Goal: Information Seeking & Learning: Learn about a topic

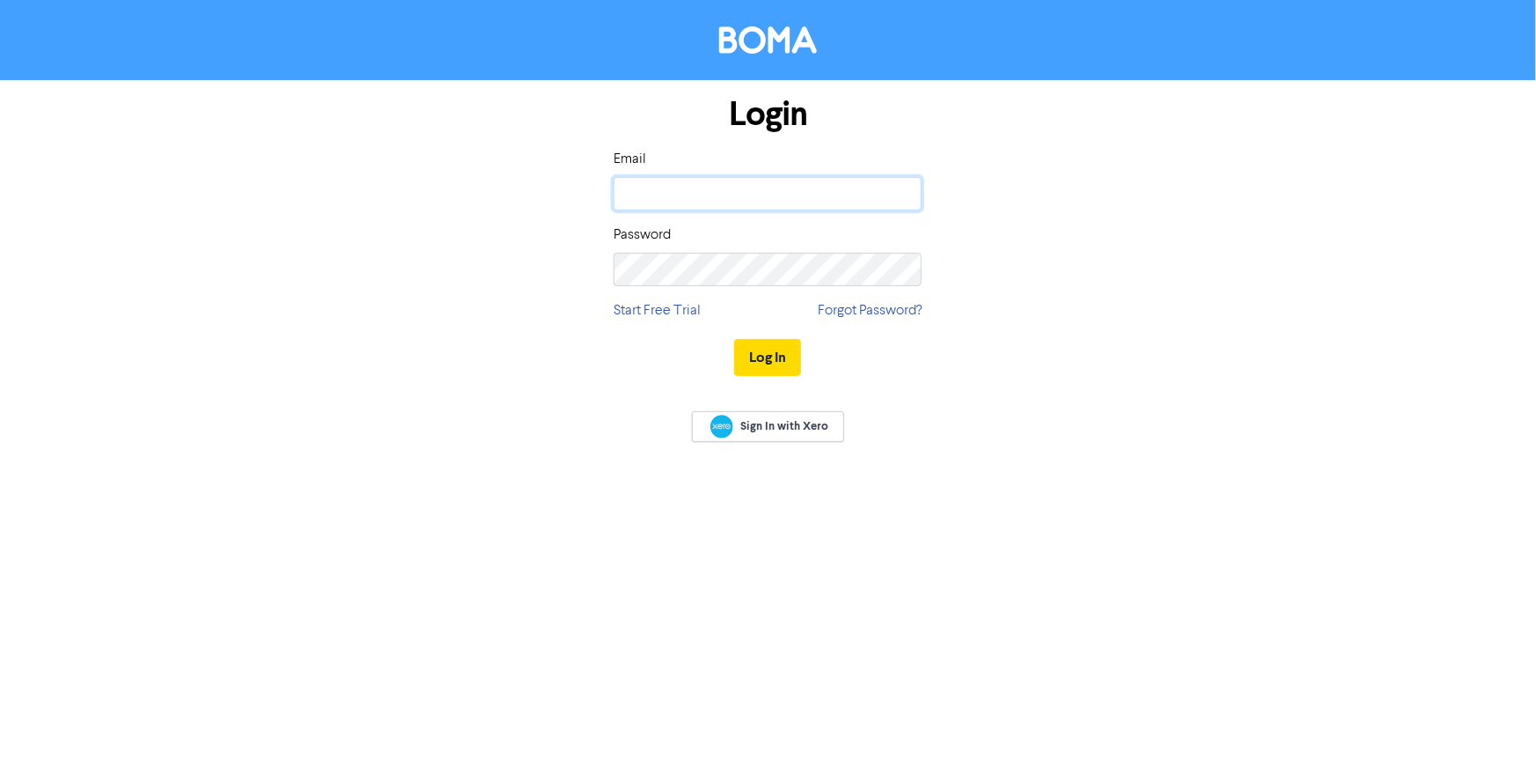
click at [658, 194] on input "email" at bounding box center [768, 193] width 308 height 33
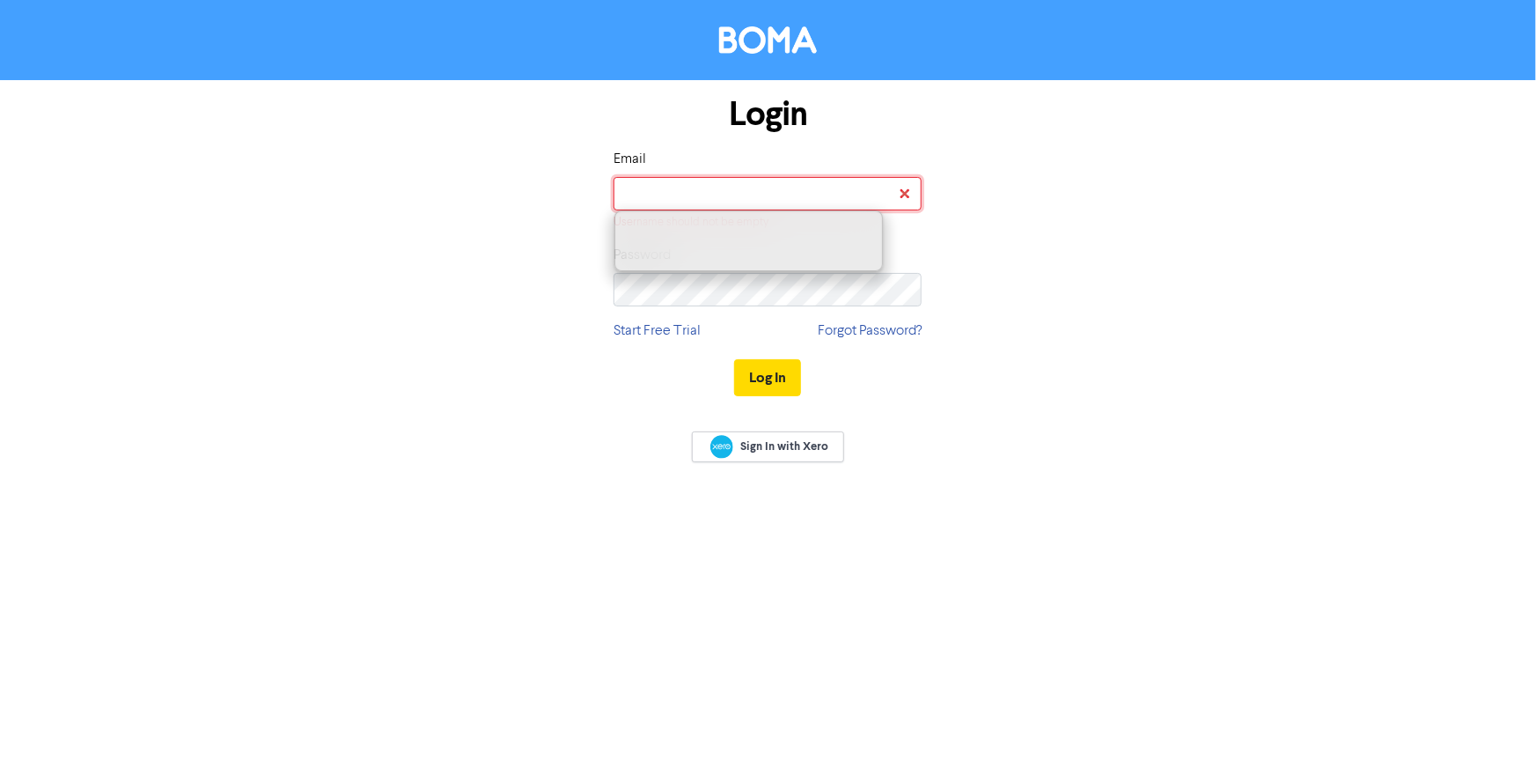
click at [673, 195] on input "email" at bounding box center [768, 193] width 308 height 33
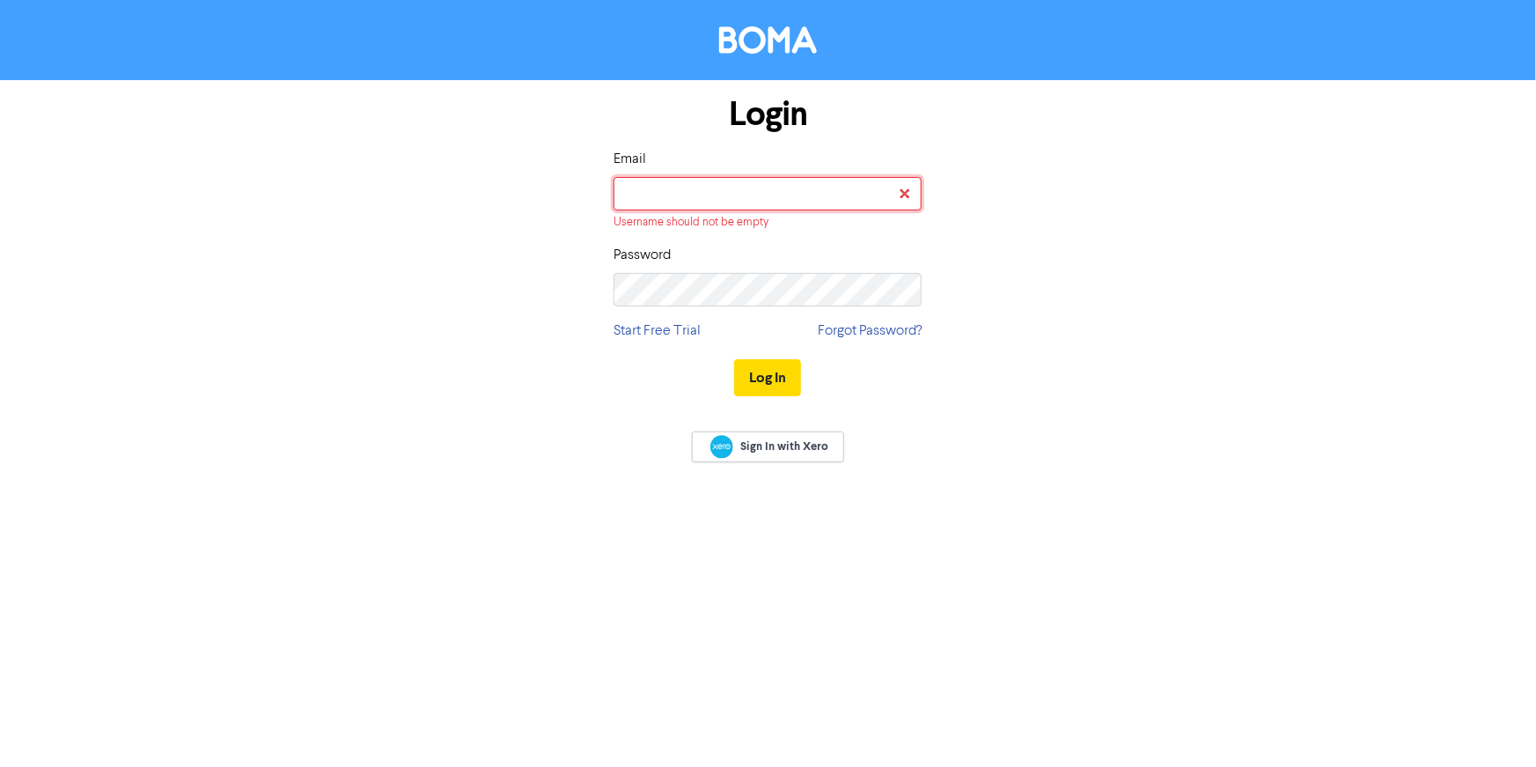
type input "[PERSON_NAME][EMAIL_ADDRESS][DOMAIN_NAME]"
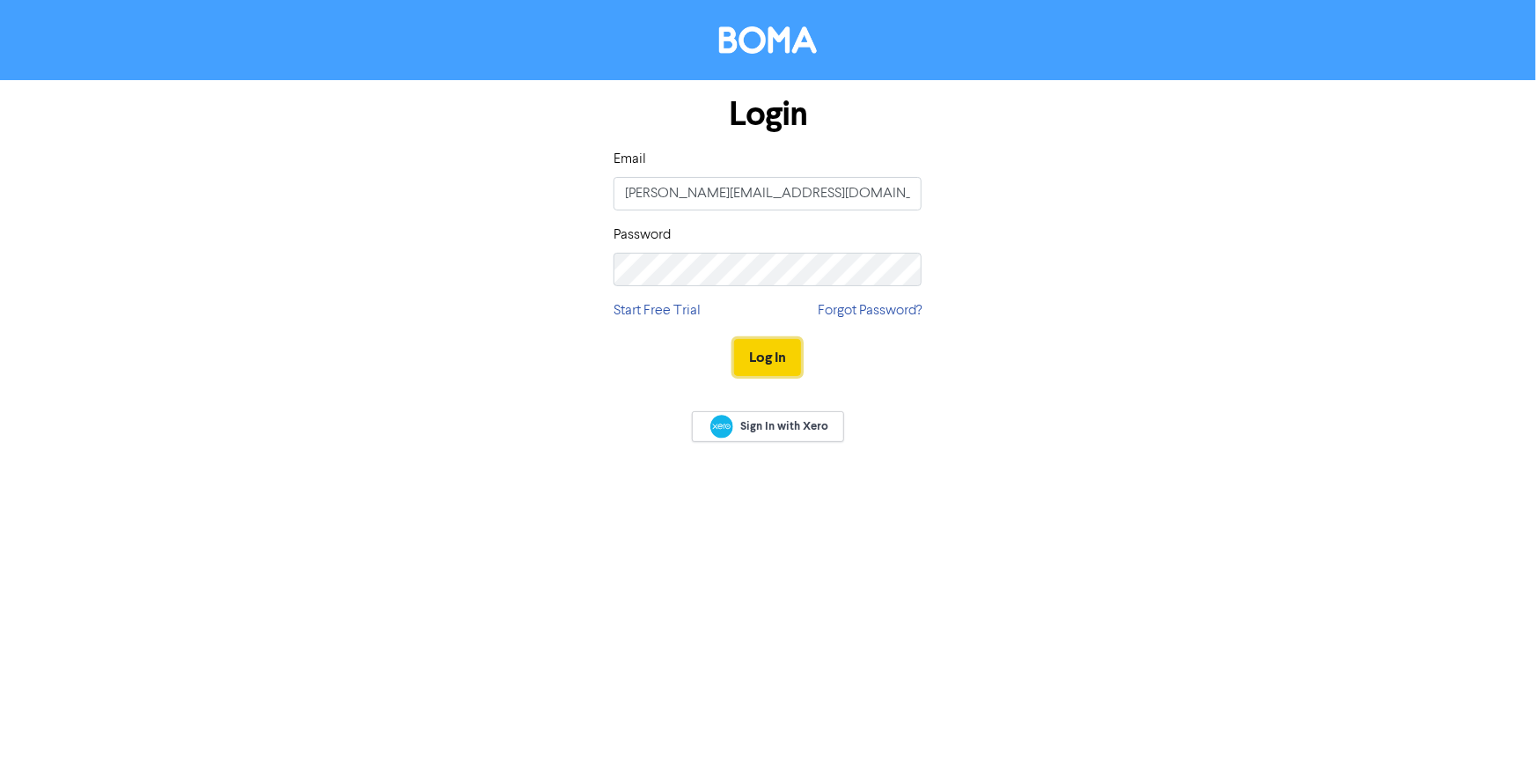
click at [747, 352] on button "Log In" at bounding box center [767, 357] width 67 height 37
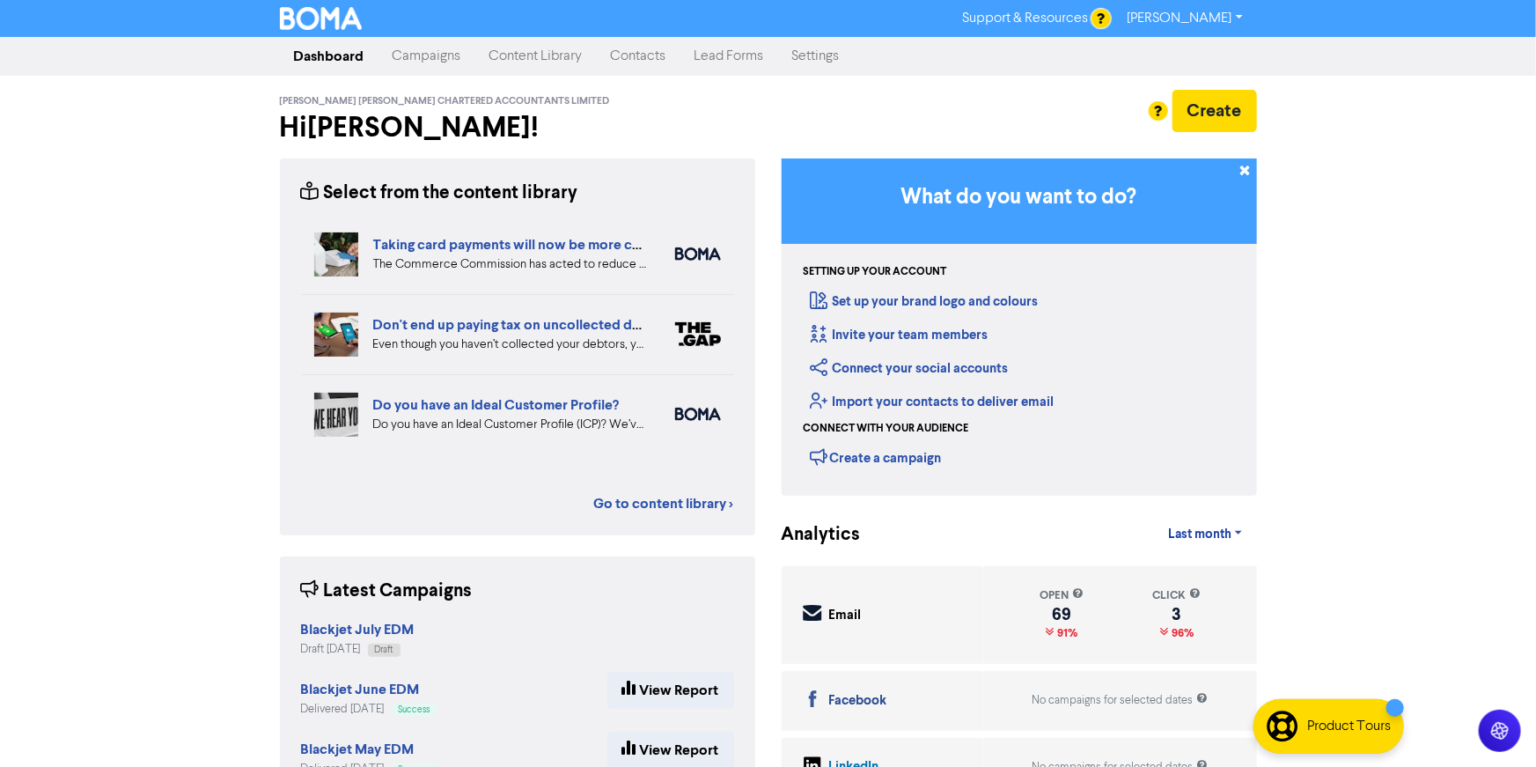
click at [554, 58] on link "Content Library" at bounding box center [535, 56] width 121 height 35
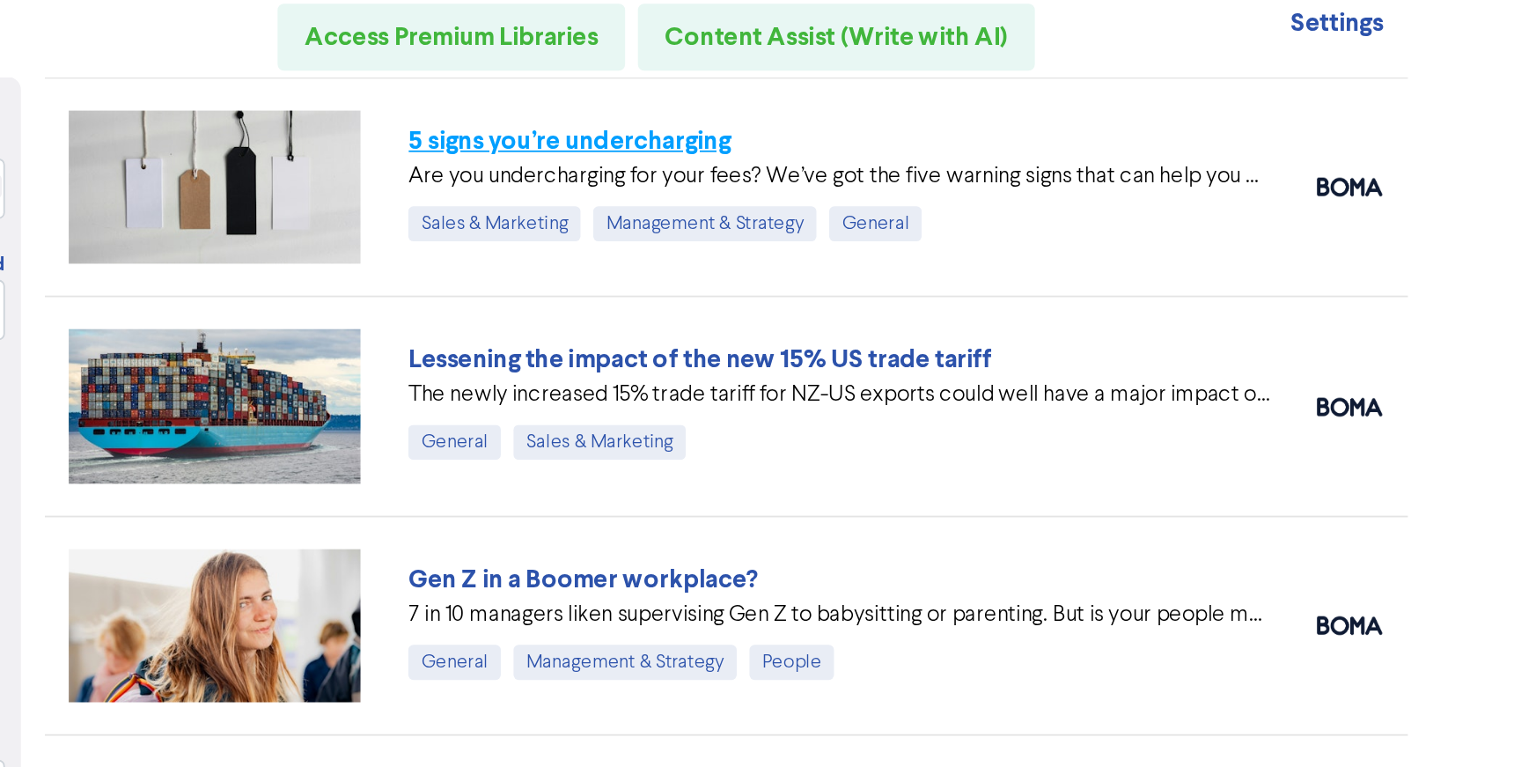
click at [880, 153] on link "5 signs you’re undercharging" at bounding box center [807, 159] width 178 height 18
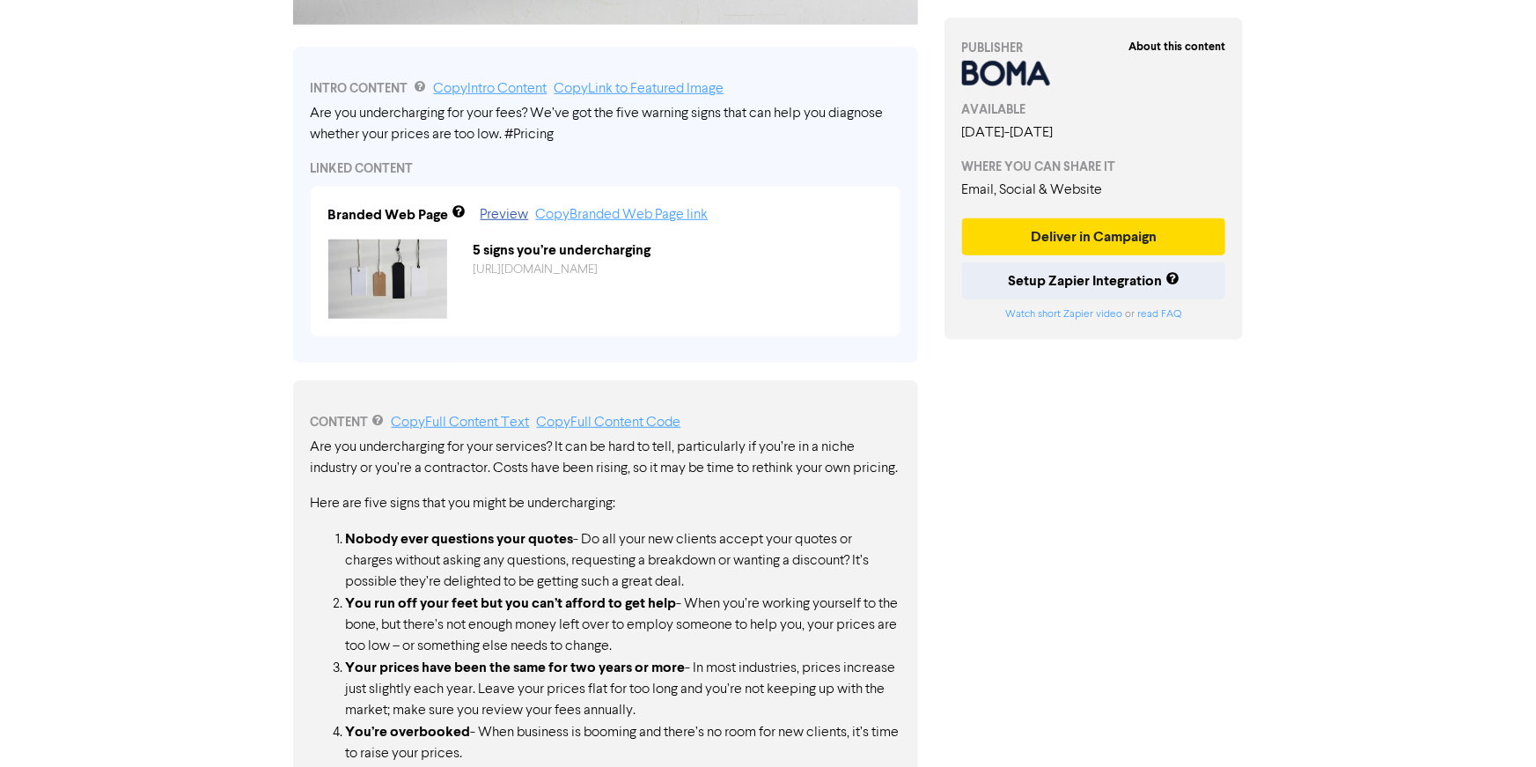
scroll to position [795, 0]
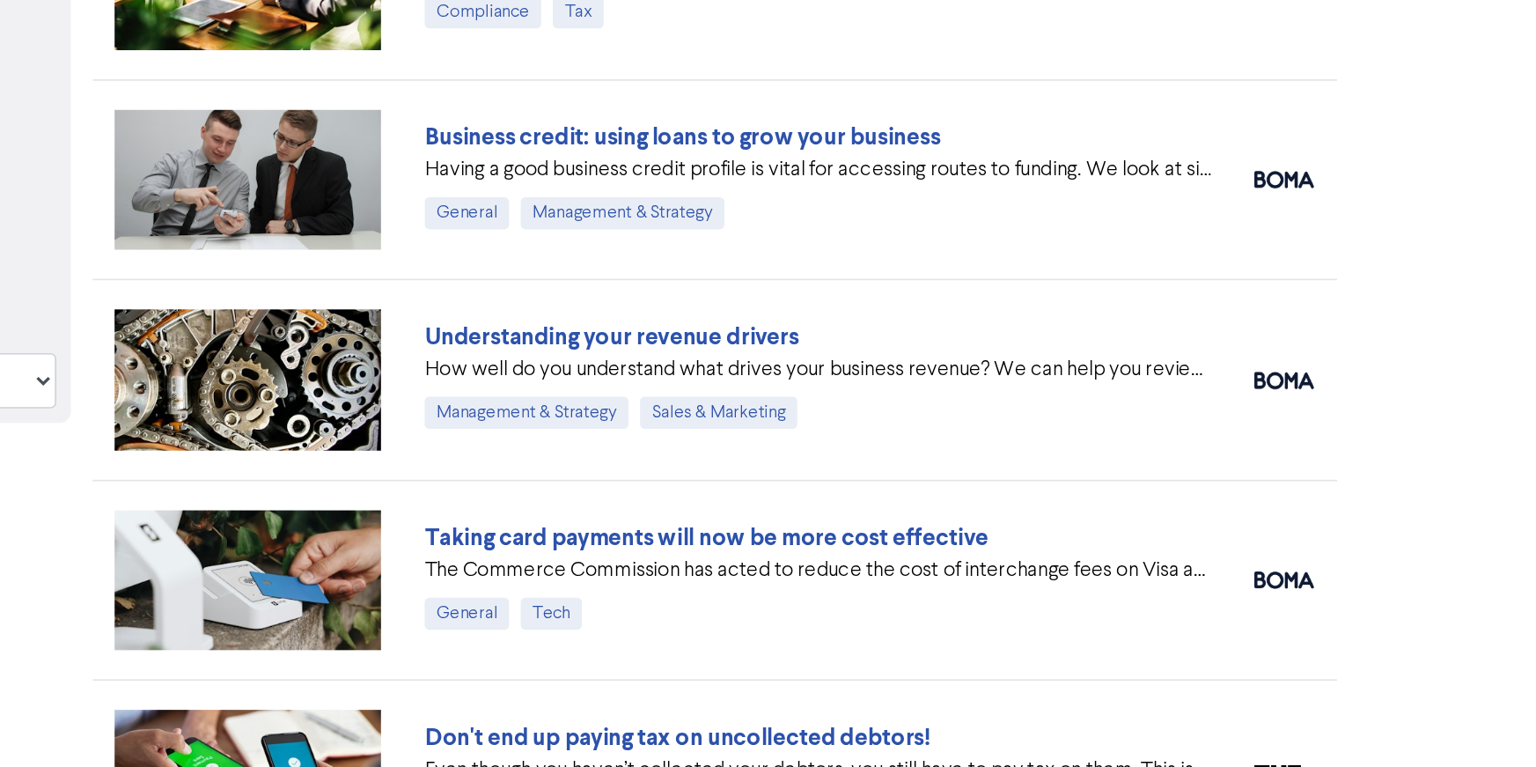
scroll to position [379, 0]
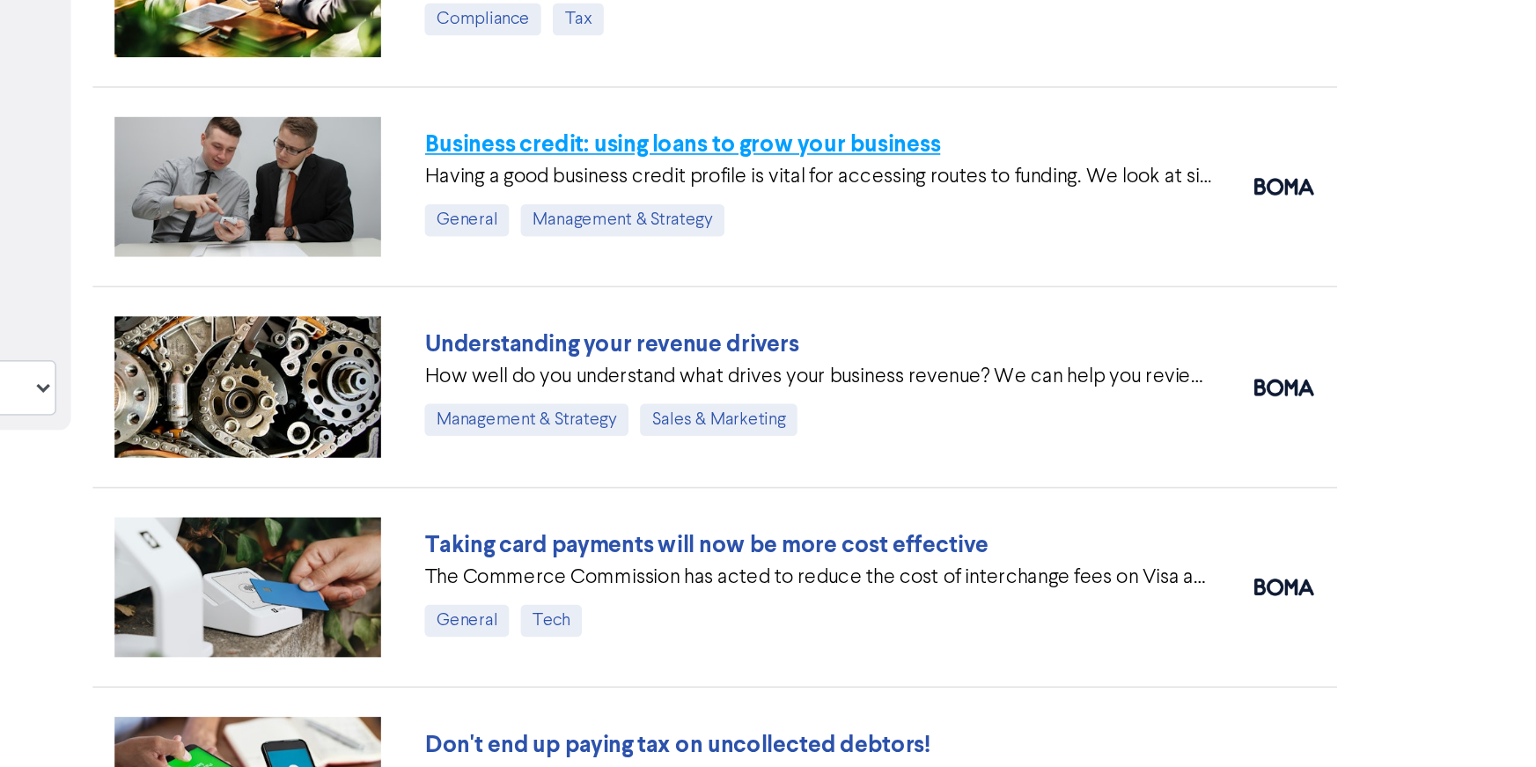
click at [936, 267] on link "Business credit: using loans to grow your business" at bounding box center [874, 264] width 312 height 18
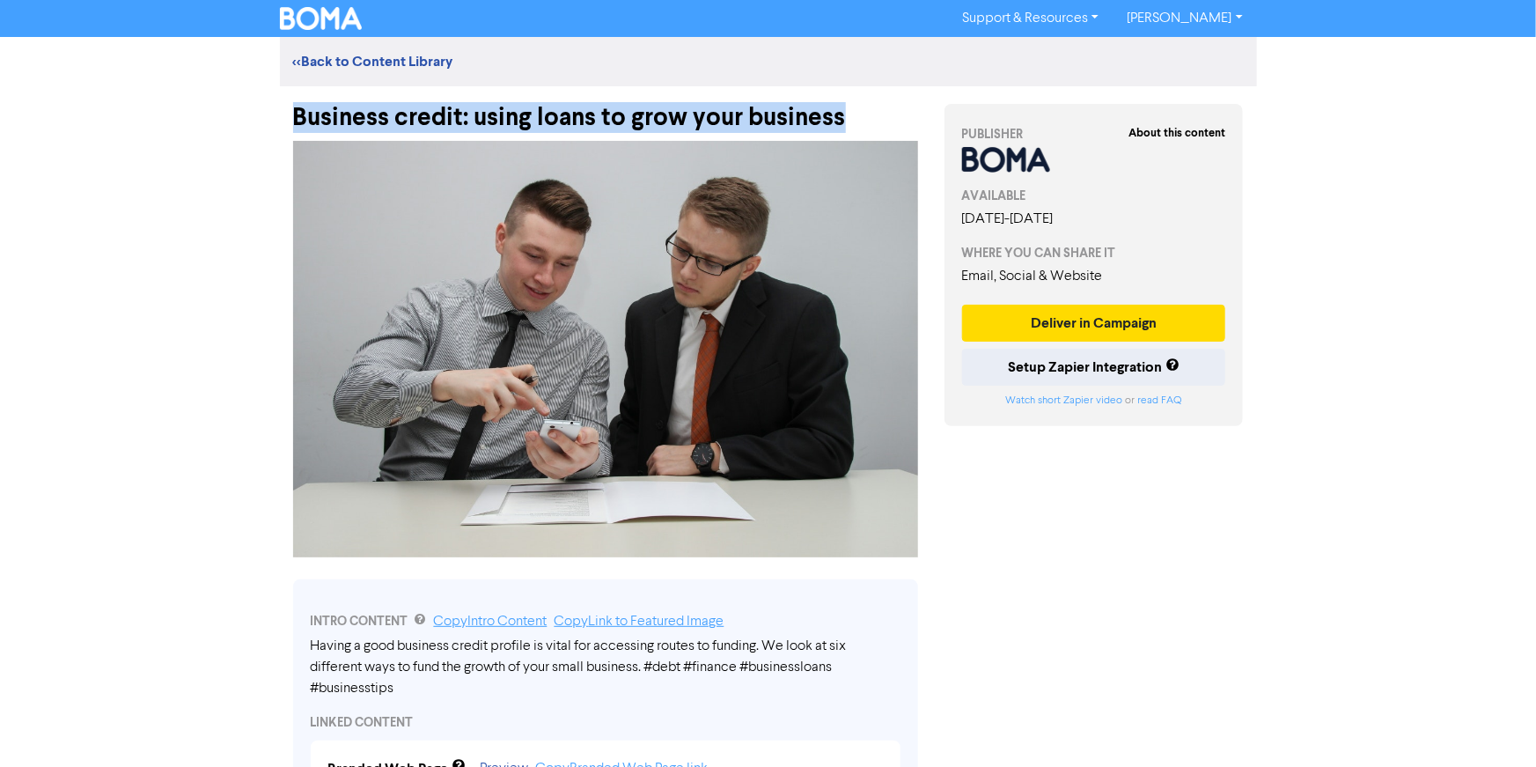
drag, startPoint x: 298, startPoint y: 120, endPoint x: 851, endPoint y: 118, distance: 553.7
click at [851, 118] on div "Business credit: using loans to grow your business" at bounding box center [605, 109] width 625 height 46
copy div "Business credit: using loans to grow your business"
